Goal: Navigation & Orientation: Understand site structure

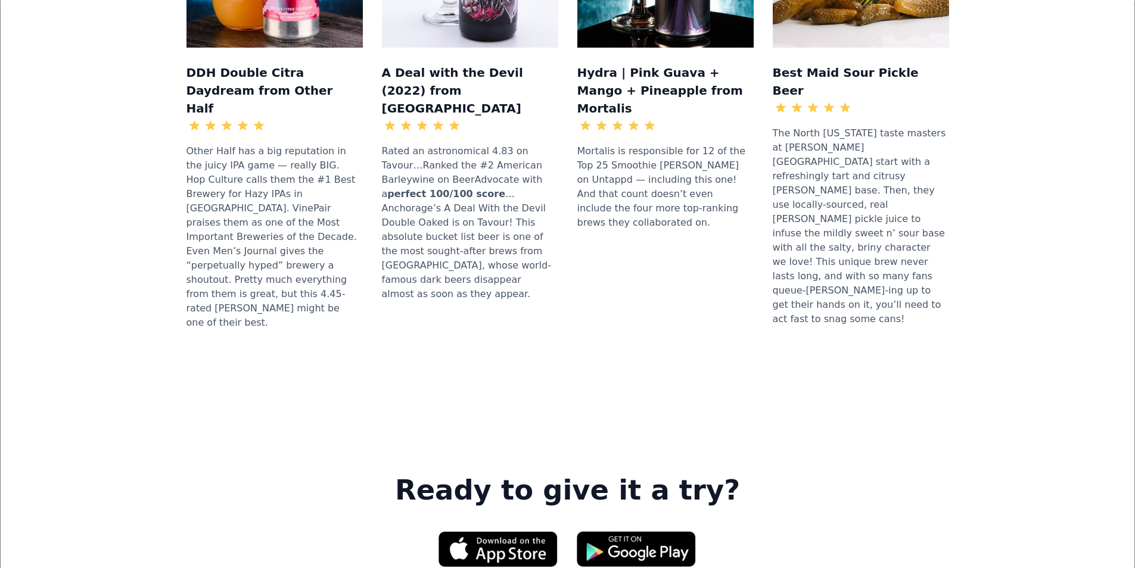
scroll to position [1489, 0]
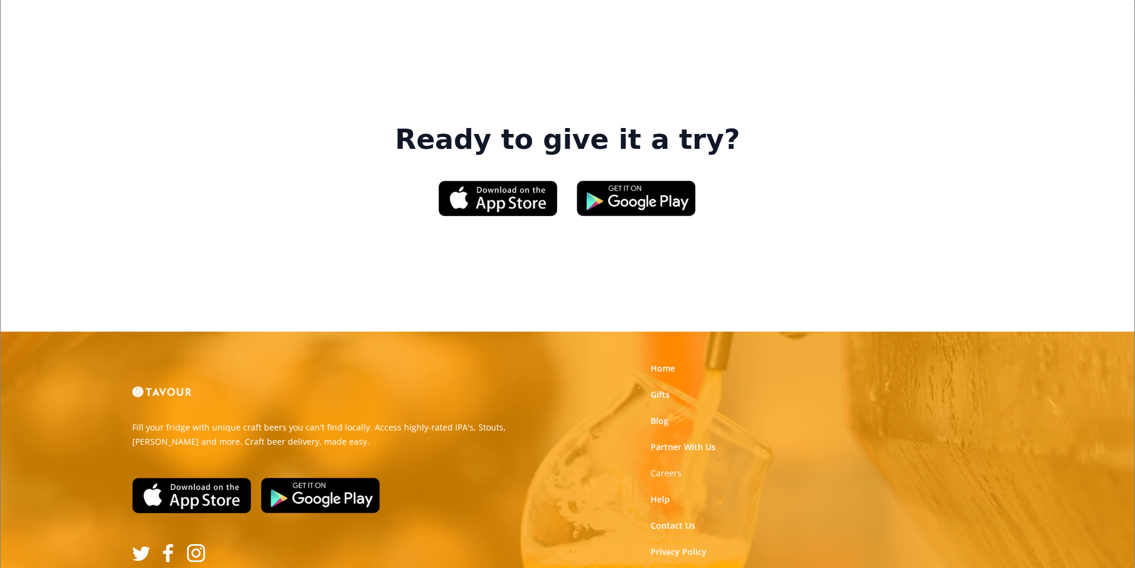
scroll to position [1803, 0]
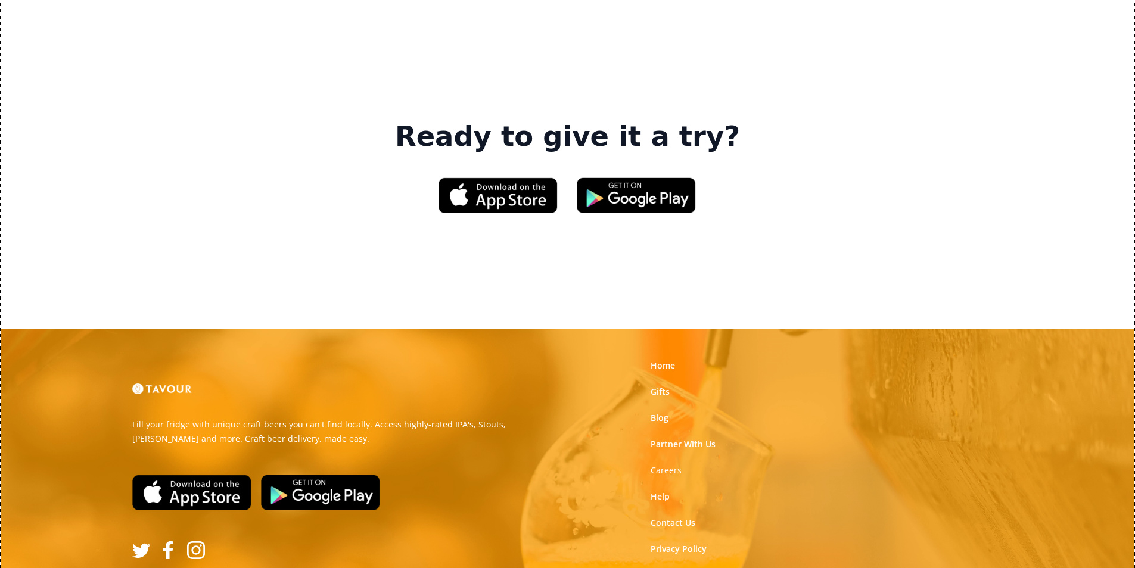
drag, startPoint x: 664, startPoint y: 198, endPoint x: 647, endPoint y: 204, distance: 18.5
click at [664, 360] on link "Home" at bounding box center [663, 366] width 24 height 12
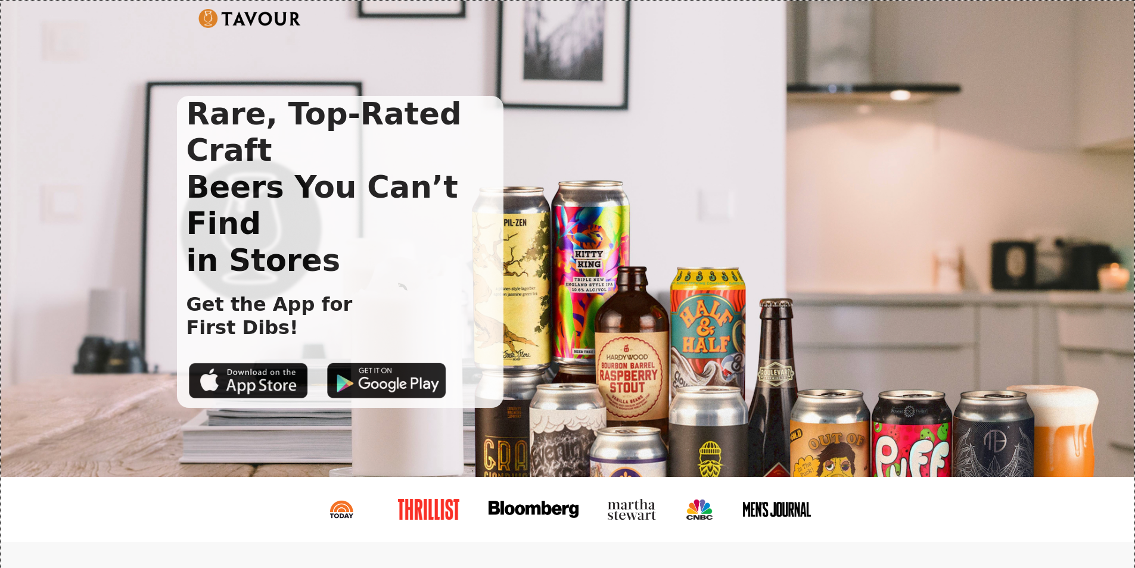
click at [176, 450] on div "Rare, Top-Rated Craft Beers You Can’t Find in Stores Get the App for First Dibs!" at bounding box center [568, 239] width 1134 height 477
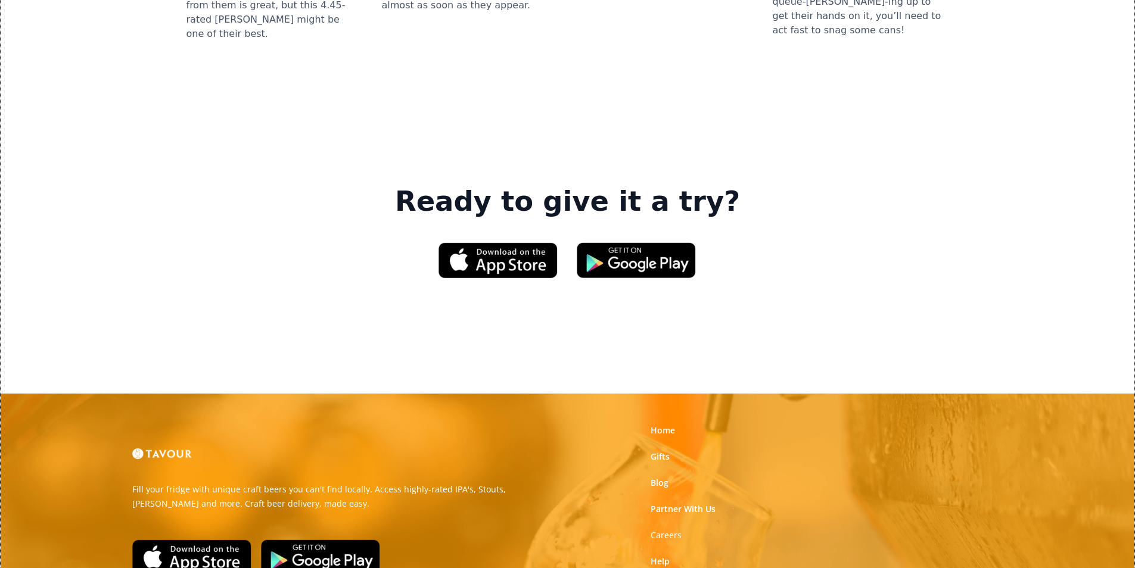
scroll to position [1803, 0]
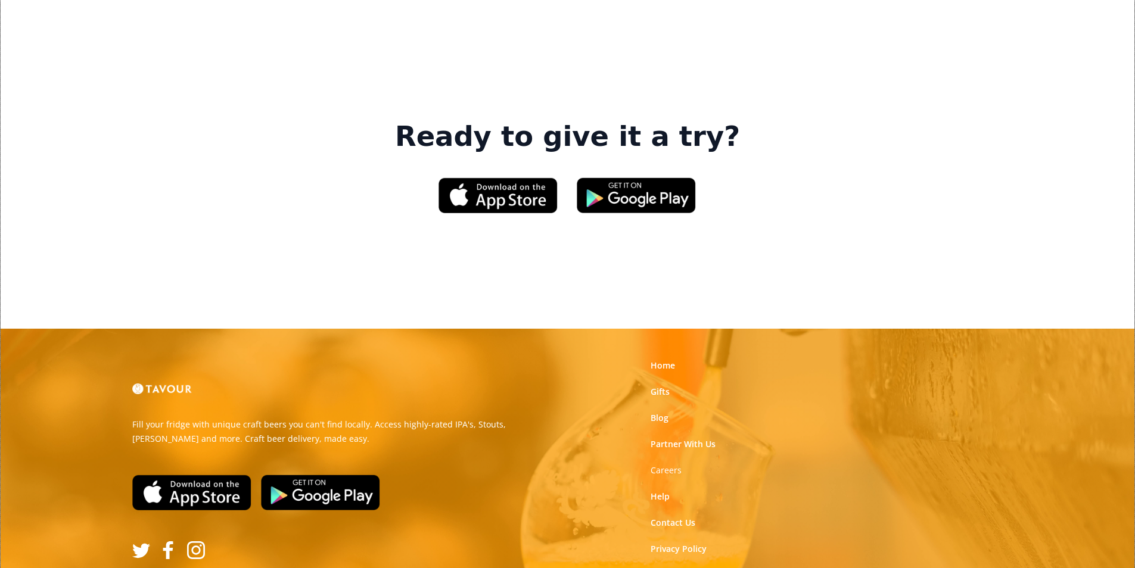
drag, startPoint x: 644, startPoint y: 462, endPoint x: 665, endPoint y: 491, distance: 36.2
click at [661, 517] on link "Contact Us" at bounding box center [673, 523] width 45 height 12
click at [654, 568] on link "Terms of Use" at bounding box center [677, 576] width 53 height 12
